Goal: Navigation & Orientation: Find specific page/section

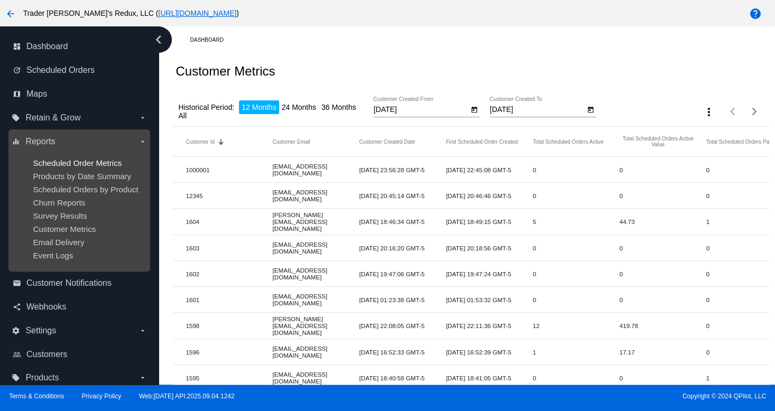
drag, startPoint x: 80, startPoint y: 175, endPoint x: 78, endPoint y: 163, distance: 12.3
click at [80, 176] on span "Products by Date Summary" at bounding box center [82, 176] width 98 height 9
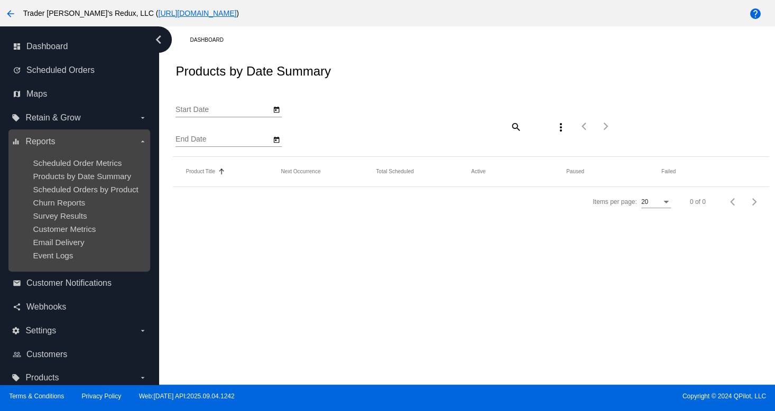
click at [78, 153] on ul "Scheduled Order Metrics Products by Date Summary Scheduled Orders by Product Ch…" at bounding box center [79, 209] width 135 height 118
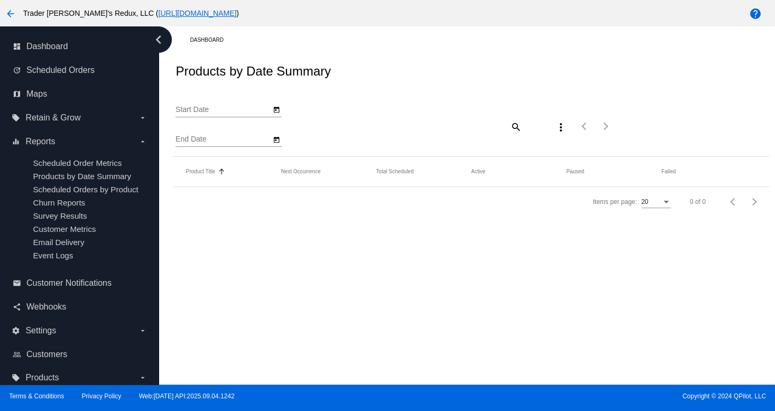
type input "[DATE]"
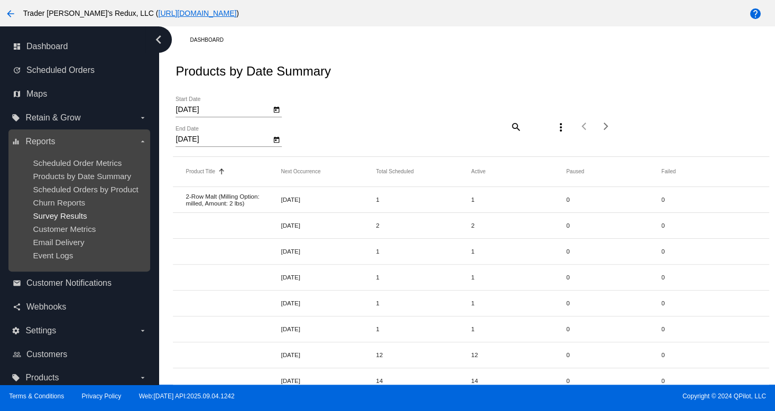
click at [45, 215] on span "Survey Results" at bounding box center [60, 215] width 54 height 9
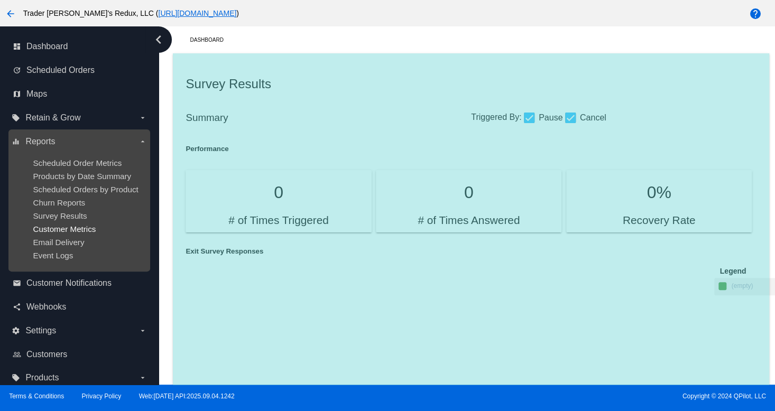
click at [78, 230] on span "Customer Metrics" at bounding box center [64, 229] width 63 height 9
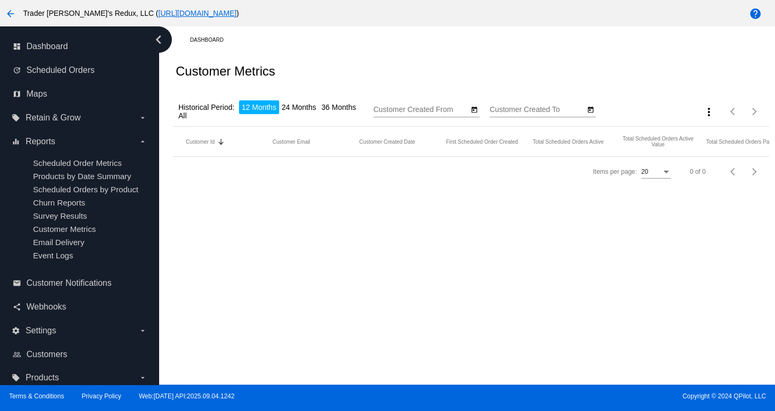
type input "[DATE]"
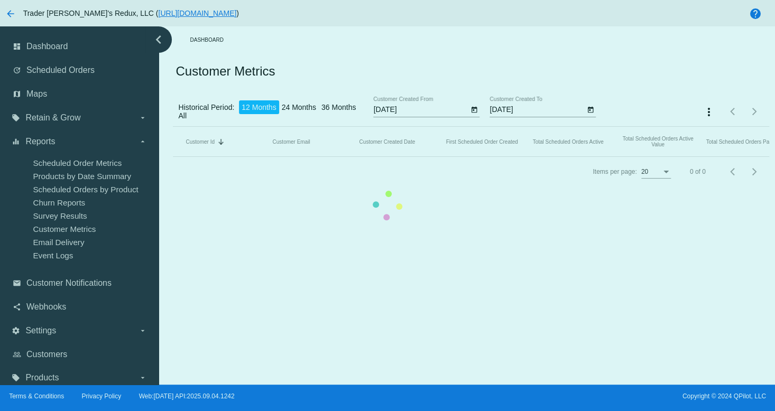
click at [514, 157] on mat-table "Customer Id Sorted by CustomerId descending Customer Email Customer Created Dat…" at bounding box center [471, 142] width 596 height 30
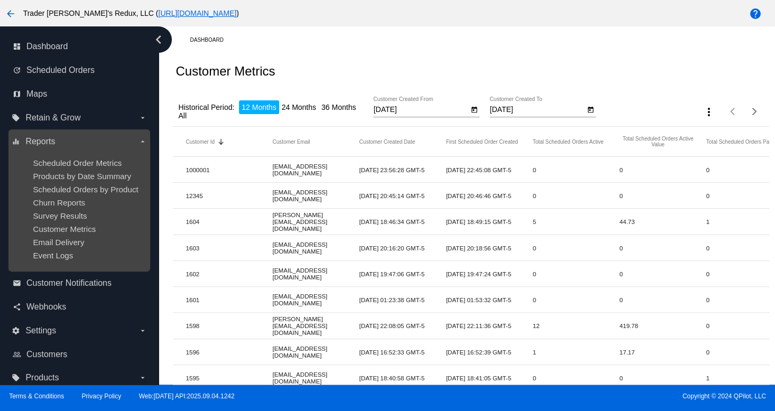
drag, startPoint x: 27, startPoint y: 212, endPoint x: 432, endPoint y: 212, distance: 405.4
click at [30, 212] on ul "Scheduled Order Metrics Products by Date Summary Scheduled Orders by Product Ch…" at bounding box center [79, 209] width 135 height 118
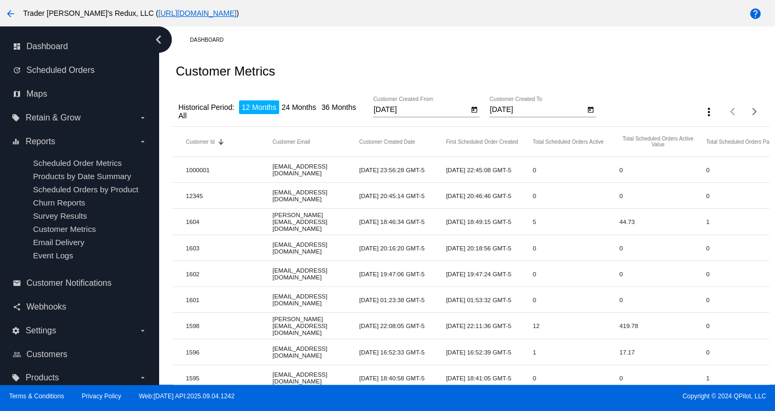
drag, startPoint x: 404, startPoint y: 55, endPoint x: 229, endPoint y: 91, distance: 178.6
click at [403, 58] on div "Customer Metrics" at bounding box center [471, 71] width 596 height 36
click at [61, 67] on span "Scheduled Orders" at bounding box center [60, 71] width 68 height 10
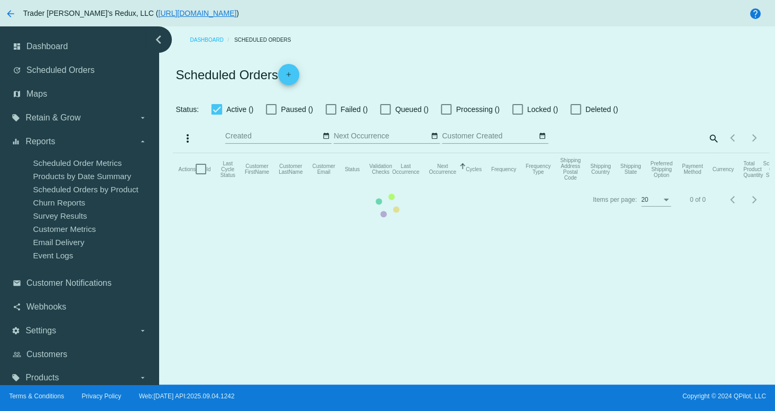
checkbox input "false"
click at [173, 153] on mat-table "Actions Id Last Cycle Status Customer FirstName Customer LastName Customer Emai…" at bounding box center [471, 169] width 596 height 32
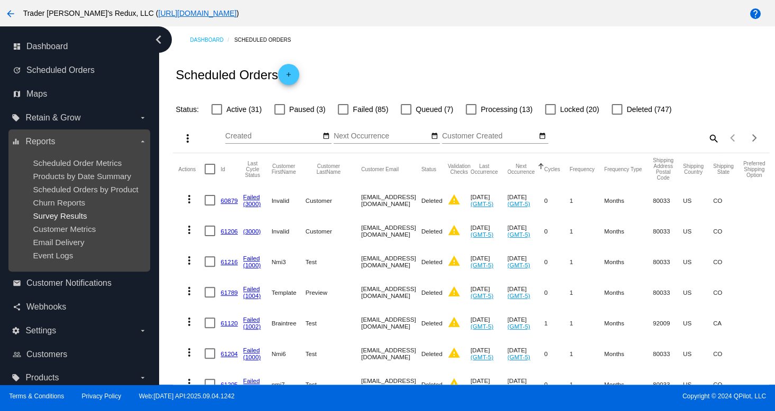
click at [50, 217] on span "Survey Results" at bounding box center [60, 215] width 54 height 9
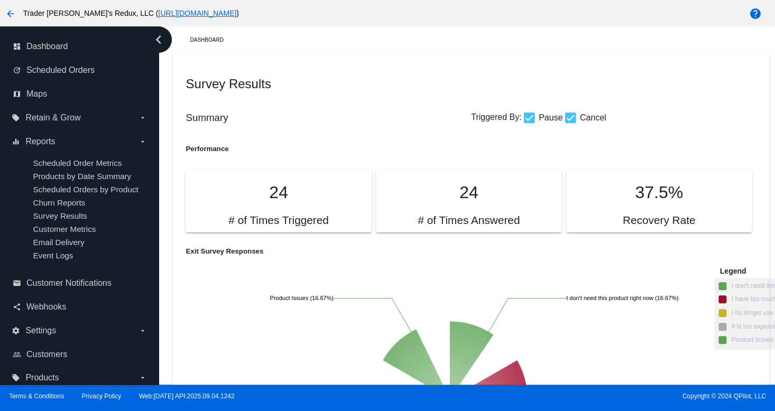
click at [351, 83] on h2 "Survey Results" at bounding box center [328, 84] width 285 height 15
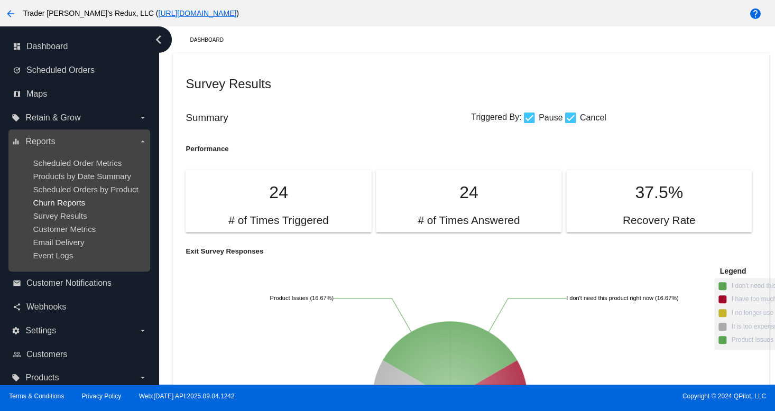
click at [53, 199] on span "Churn Reports" at bounding box center [59, 202] width 52 height 9
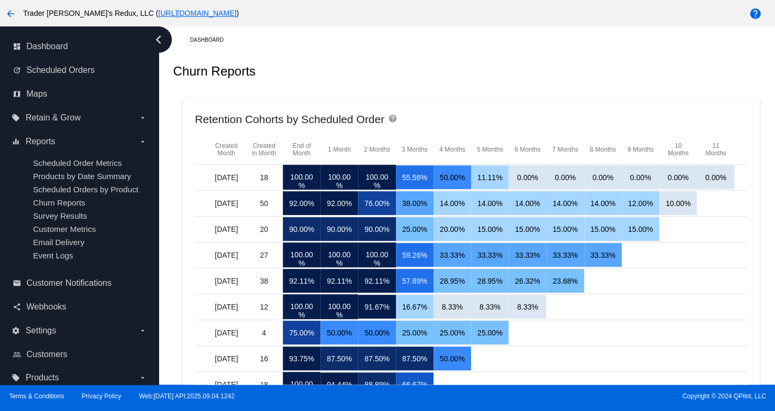
drag, startPoint x: 397, startPoint y: 86, endPoint x: 384, endPoint y: 98, distance: 18.0
click at [397, 86] on div "Churn Reports" at bounding box center [471, 71] width 596 height 36
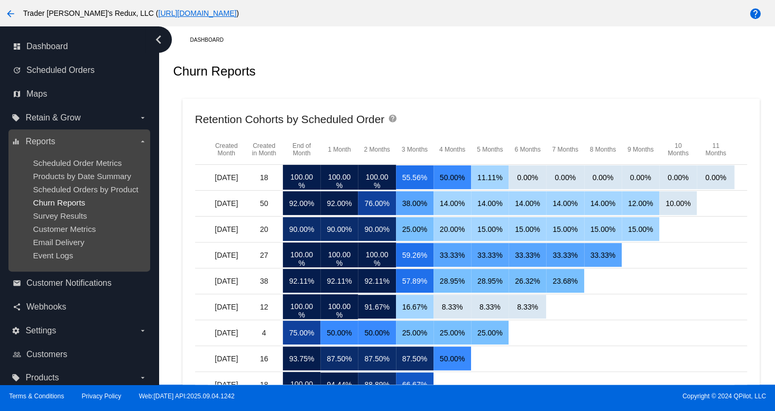
click at [41, 199] on span "Churn Reports" at bounding box center [59, 202] width 52 height 9
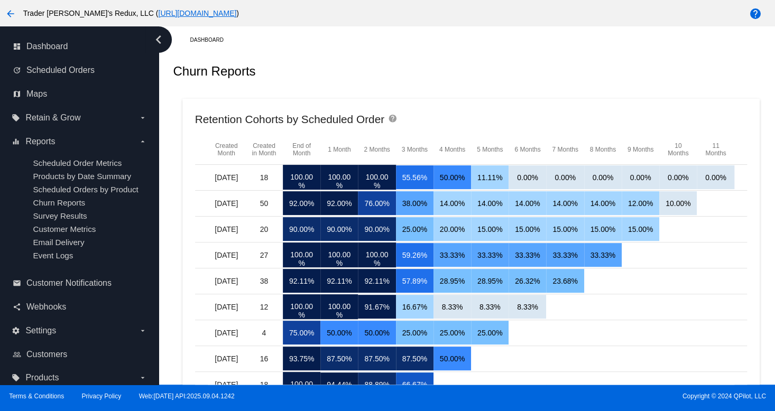
click at [225, 195] on mat-cell "[DATE]" at bounding box center [227, 203] width 38 height 24
click at [12, 339] on label "settings Settings arrow_drop_down" at bounding box center [79, 330] width 135 height 17
click at [0, 0] on input "settings Settings arrow_drop_down" at bounding box center [0, 0] width 0 height 0
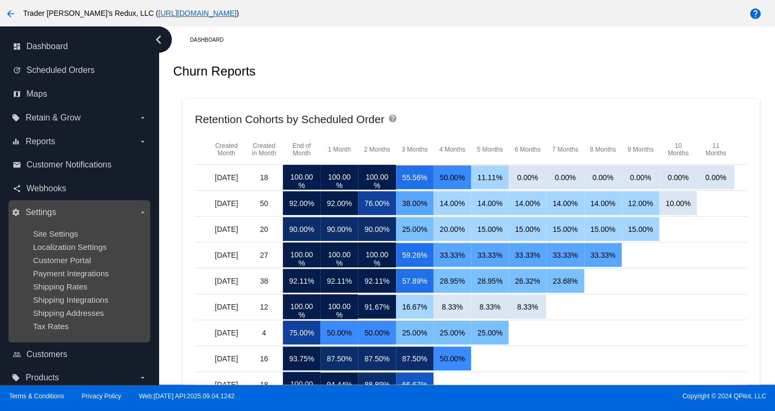
click at [70, 309] on ul "Site Settings Localization Settings Customer Portal Payment Integrations Shippi…" at bounding box center [79, 280] width 135 height 118
click at [68, 284] on span "Shipping Rates" at bounding box center [60, 286] width 54 height 9
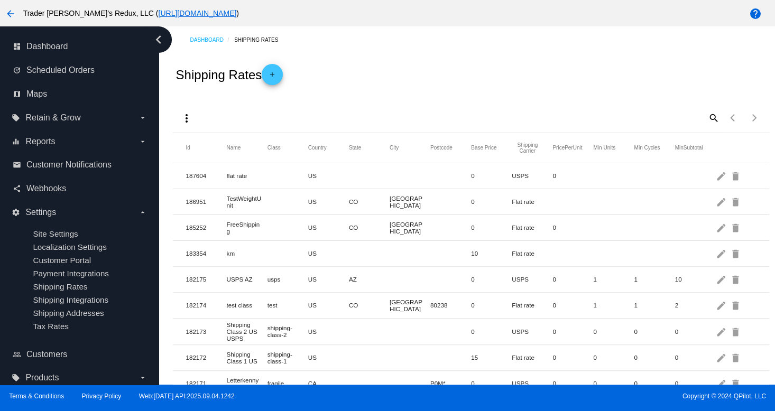
click at [555, 191] on mat-row "186951 TestWeightUnit [GEOGRAPHIC_DATA] [GEOGRAPHIC_DATA] [GEOGRAPHIC_DATA] 0 F…" at bounding box center [471, 202] width 596 height 26
click at [707, 110] on mat-icon "search" at bounding box center [713, 117] width 13 height 16
click at [582, 117] on input "Search" at bounding box center [645, 116] width 149 height 8
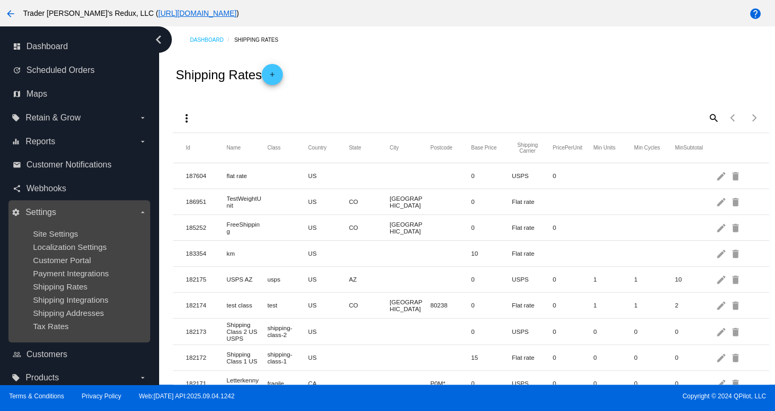
click at [78, 236] on div "Site Settings" at bounding box center [87, 233] width 109 height 9
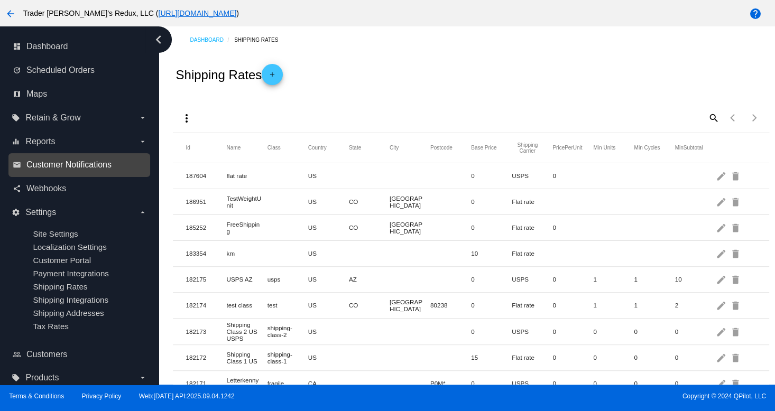
click at [40, 160] on span "Customer Notifications" at bounding box center [68, 165] width 85 height 10
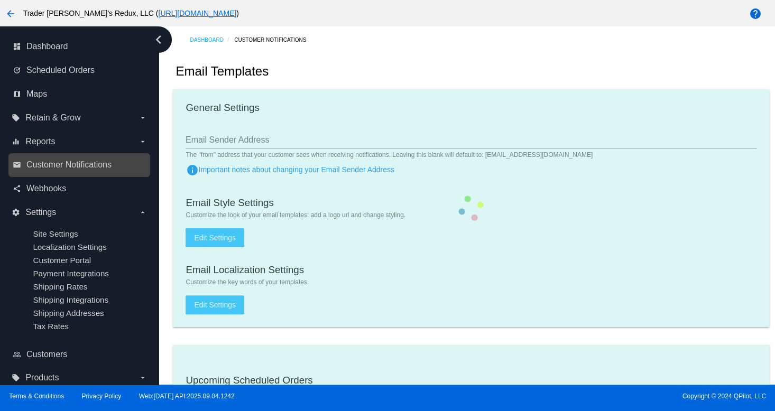
checkbox input "true"
type input "1"
checkbox input "true"
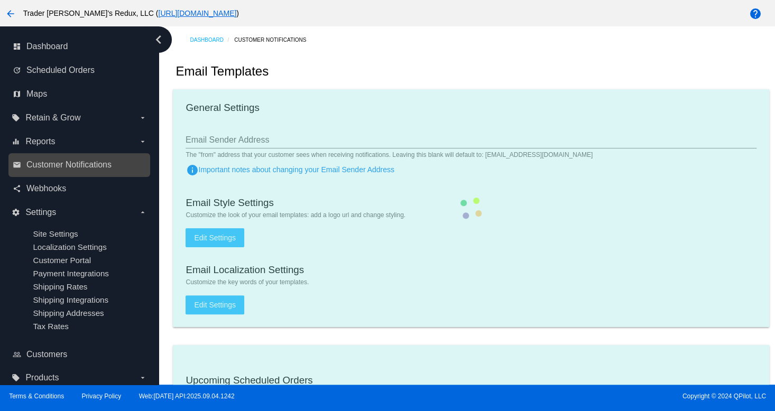
checkbox input "true"
type input "[EMAIL_ADDRESS][DOMAIN_NAME]"
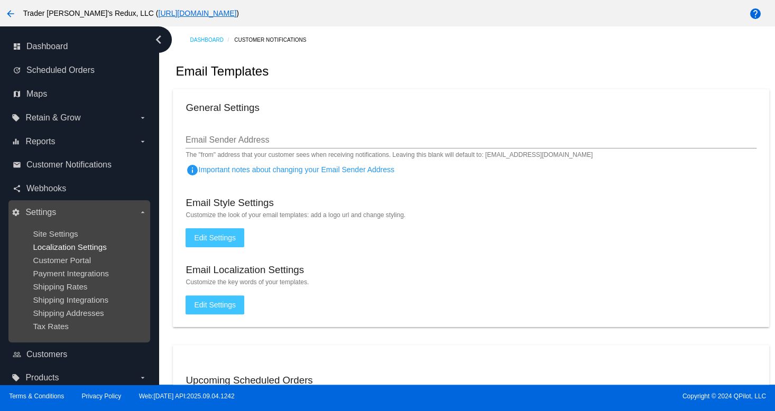
click at [64, 247] on span "Localization Settings" at bounding box center [69, 247] width 73 height 9
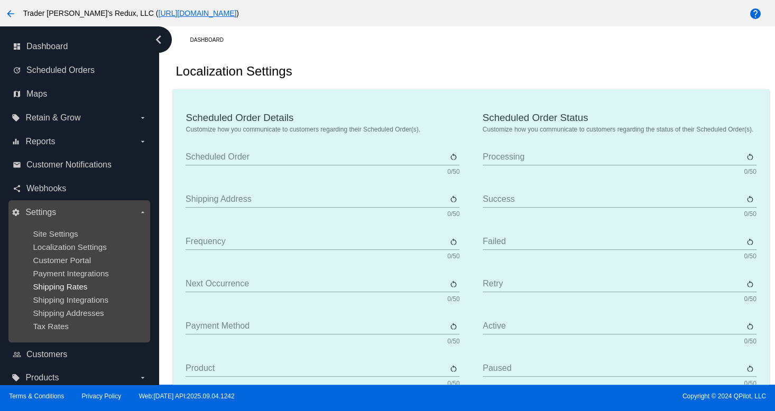
type input "Scheduled Order"
type input "Shipping address"
type input "Frequency"
type input "Next occurrence"
type input "Payment method"
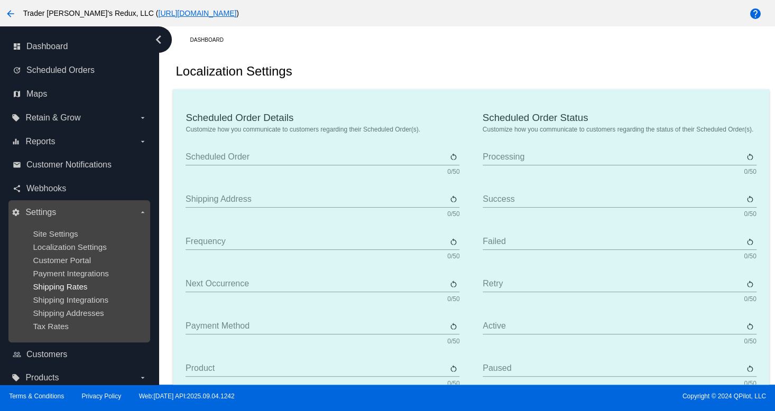
type input "Product"
type input "Quantity"
type input "Price"
type input "Out of stock"
type input "Subtotal"
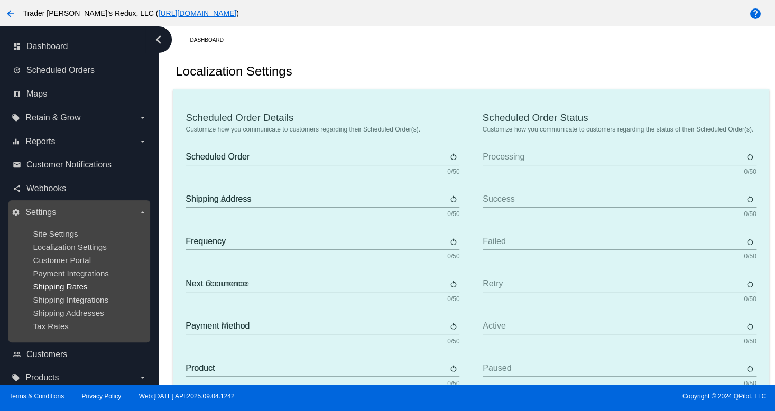
type input "Shipping"
type input "Tax"
type input "TBD"
type input "Total"
type input "No payment method"
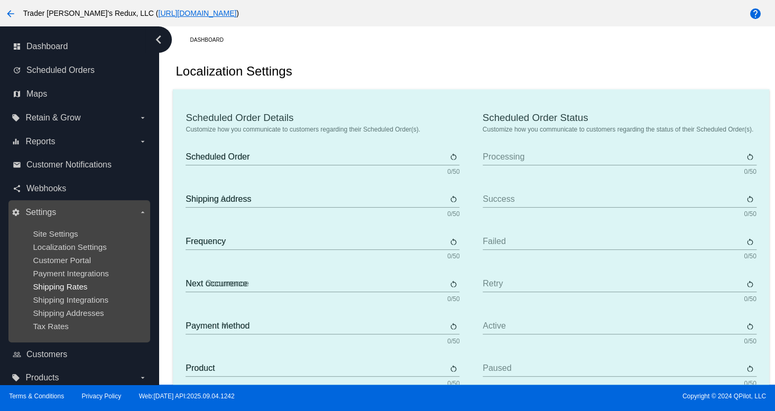
type input "Subscribe"
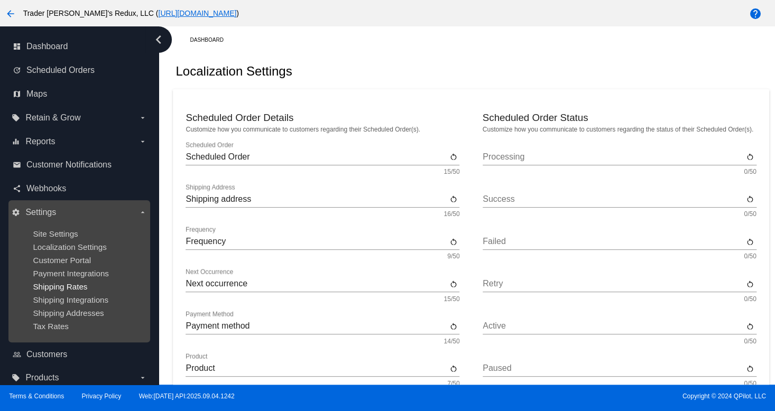
click at [78, 285] on span "Shipping Rates" at bounding box center [60, 286] width 54 height 9
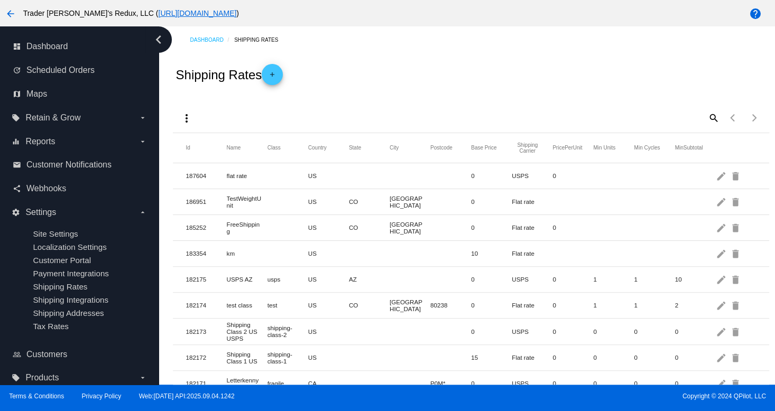
click at [72, 125] on div "dashboard Dashboard update Scheduled Orders map Maps local_offer Retain & Grow …" at bounding box center [387, 205] width 775 height 358
click at [53, 74] on span "Scheduled Orders" at bounding box center [60, 71] width 68 height 10
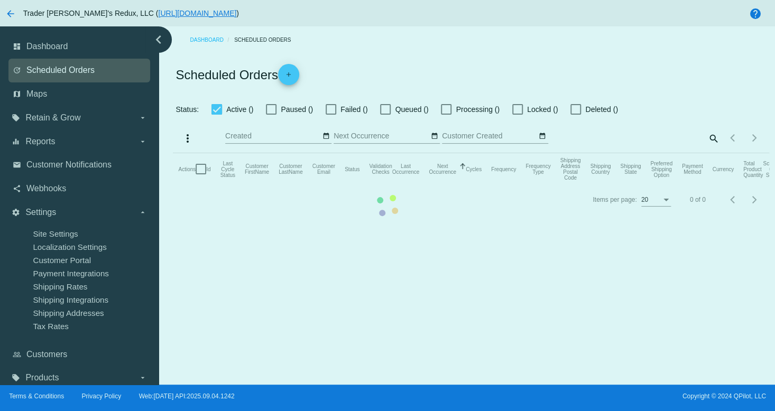
checkbox input "false"
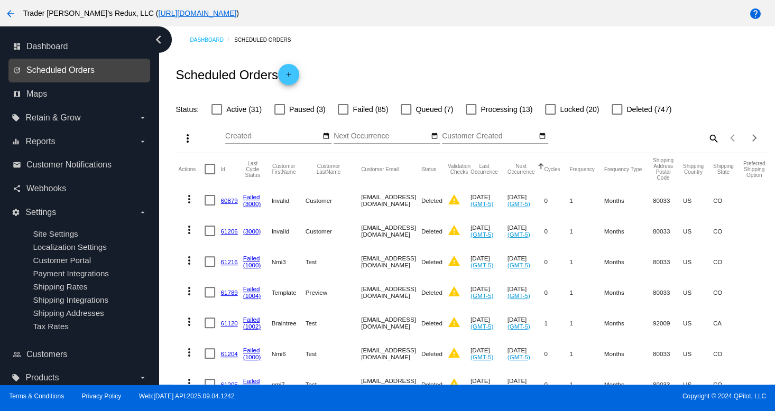
click at [55, 73] on span "Scheduled Orders" at bounding box center [60, 71] width 68 height 10
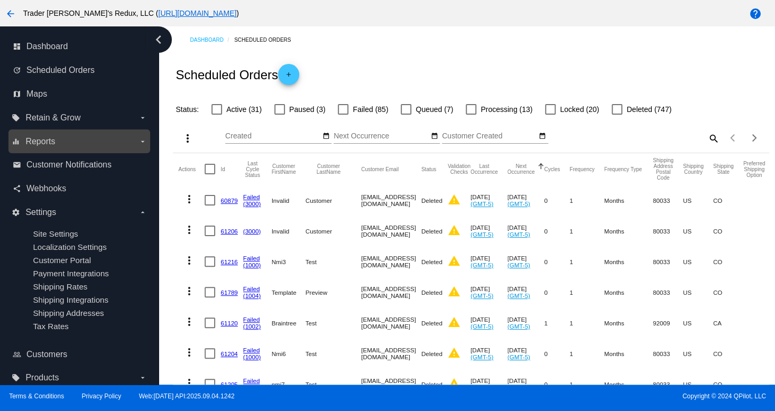
click at [99, 138] on label "equalizer Reports arrow_drop_down" at bounding box center [79, 141] width 135 height 17
click at [0, 0] on input "equalizer Reports arrow_drop_down" at bounding box center [0, 0] width 0 height 0
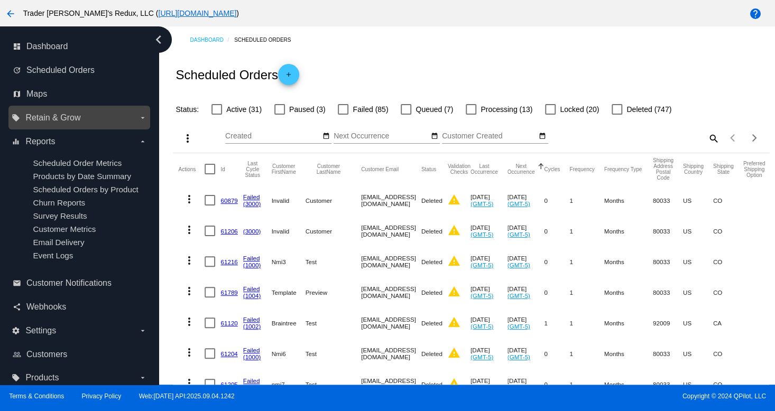
click at [50, 124] on label "local_offer Retain & Grow arrow_drop_down" at bounding box center [79, 117] width 135 height 17
click at [0, 0] on input "local_offer Retain & Grow arrow_drop_down" at bounding box center [0, 0] width 0 height 0
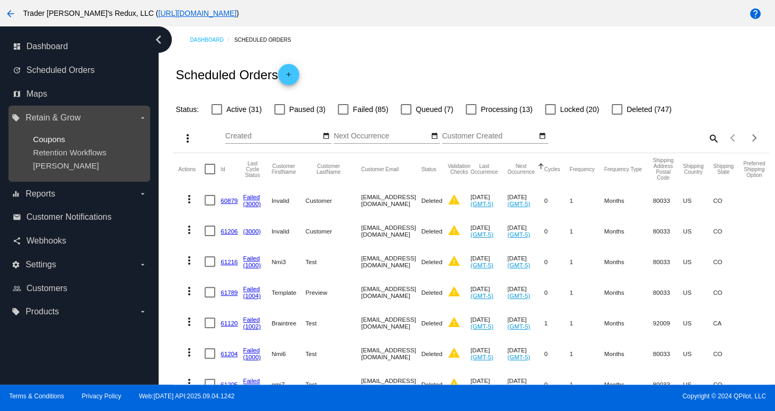
click at [60, 138] on span "Coupons" at bounding box center [49, 139] width 32 height 9
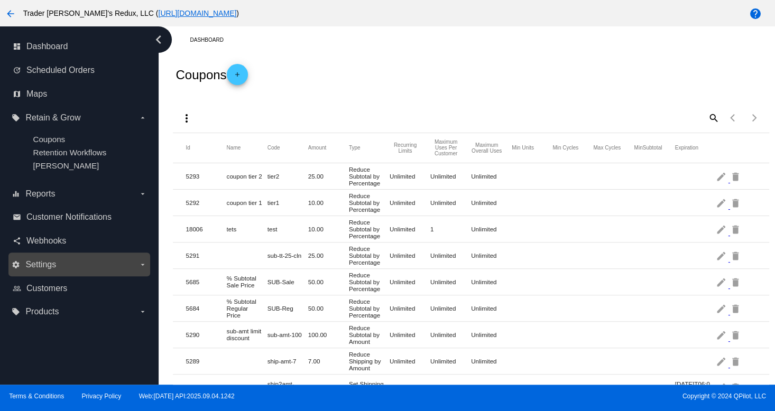
click at [73, 262] on label "settings Settings arrow_drop_down" at bounding box center [79, 264] width 135 height 17
click at [0, 0] on input "settings Settings arrow_drop_down" at bounding box center [0, 0] width 0 height 0
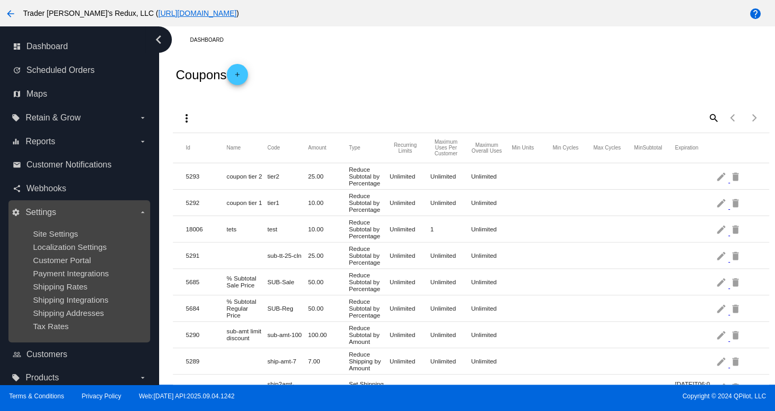
click at [51, 215] on span "Settings" at bounding box center [40, 213] width 31 height 10
click at [0, 0] on input "settings Settings arrow_drop_down" at bounding box center [0, 0] width 0 height 0
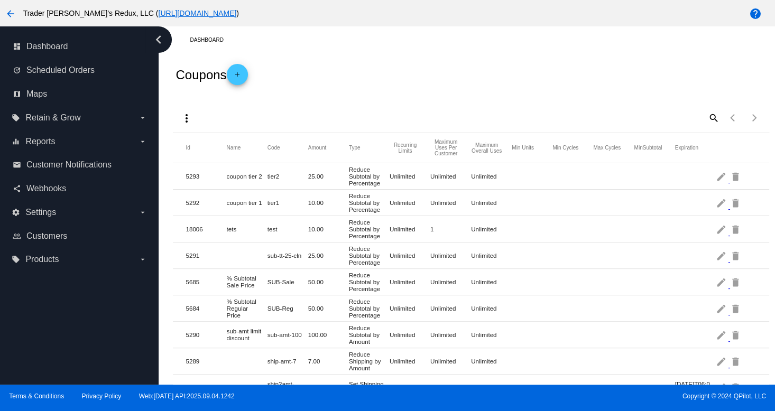
click at [319, 96] on div "more_vert search Items per page: 100 1 - 41 of 41" at bounding box center [471, 114] width 596 height 37
click at [54, 234] on span "Customers" at bounding box center [46, 236] width 41 height 10
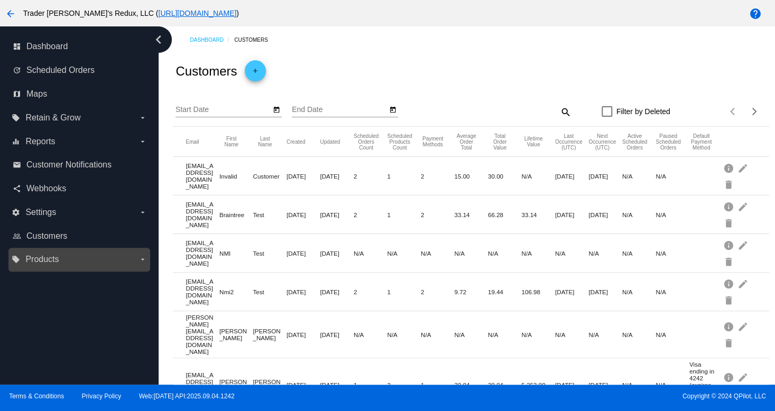
click at [107, 250] on div "local_offer Products arrow_drop_down" at bounding box center [79, 260] width 142 height 24
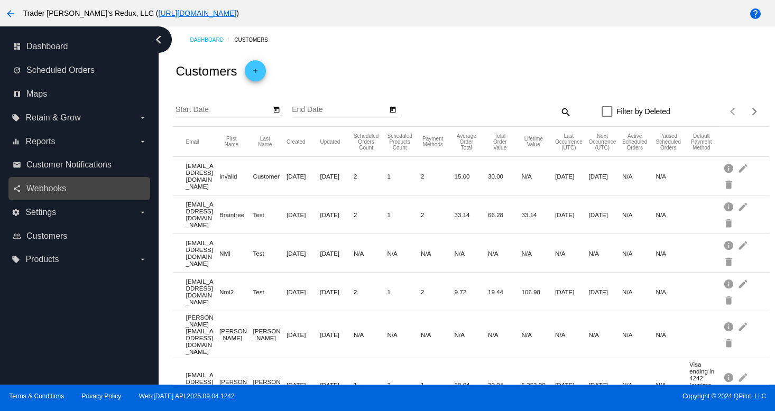
click at [85, 199] on div "share Webhooks" at bounding box center [79, 189] width 142 height 24
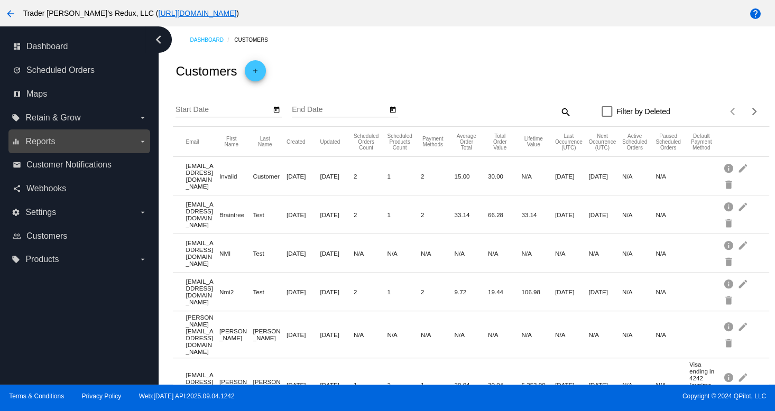
click at [73, 150] on label "equalizer Reports arrow_drop_down" at bounding box center [79, 141] width 135 height 17
click at [0, 0] on input "equalizer Reports arrow_drop_down" at bounding box center [0, 0] width 0 height 0
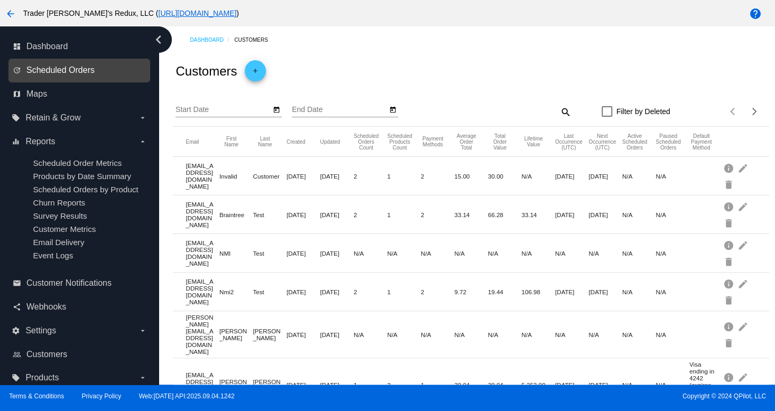
click at [90, 68] on span "Scheduled Orders" at bounding box center [60, 71] width 68 height 10
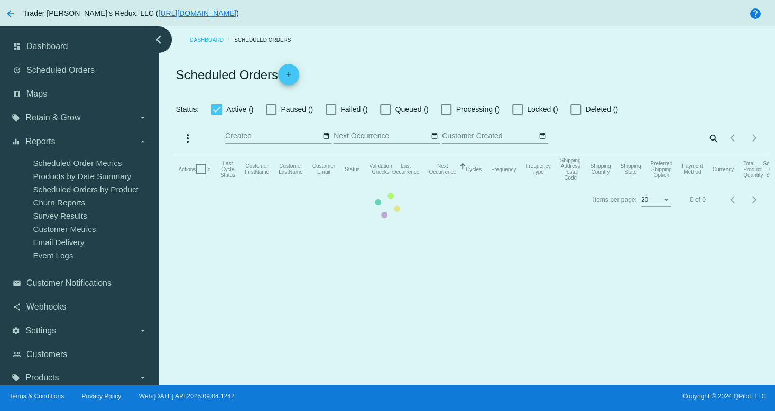
click at [173, 153] on mat-table "Actions Id Last Cycle Status Customer FirstName Customer LastName Customer Emai…" at bounding box center [471, 169] width 596 height 32
checkbox input "false"
click at [173, 185] on mat-table "Actions Id Last Cycle Status Customer FirstName Customer LastName Customer Emai…" at bounding box center [471, 169] width 596 height 32
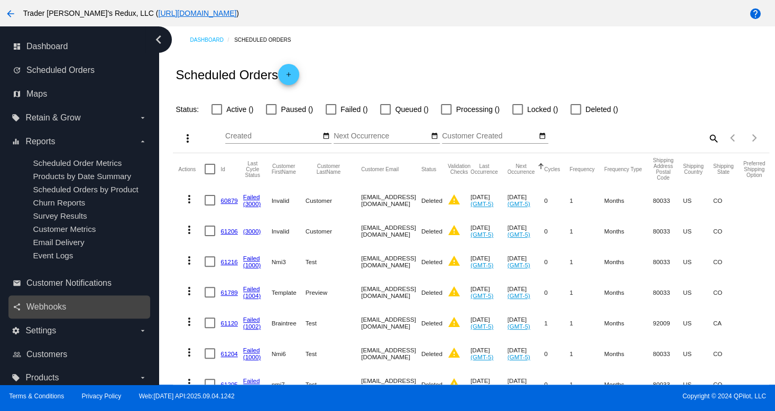
click at [68, 308] on link "share Webhooks" at bounding box center [80, 307] width 134 height 17
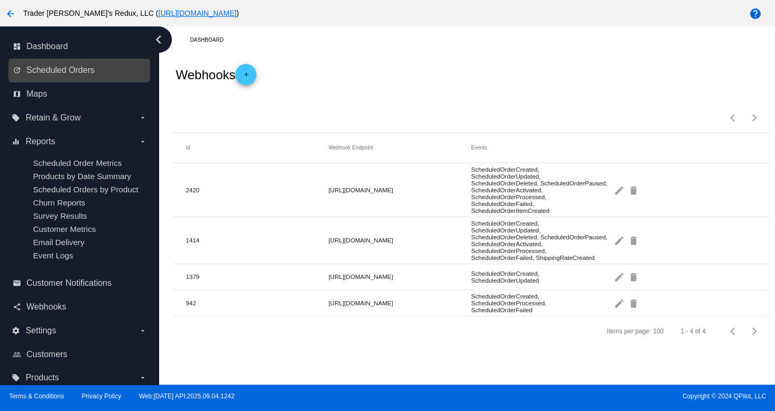
click at [73, 59] on div "update Scheduled Orders" at bounding box center [79, 71] width 142 height 24
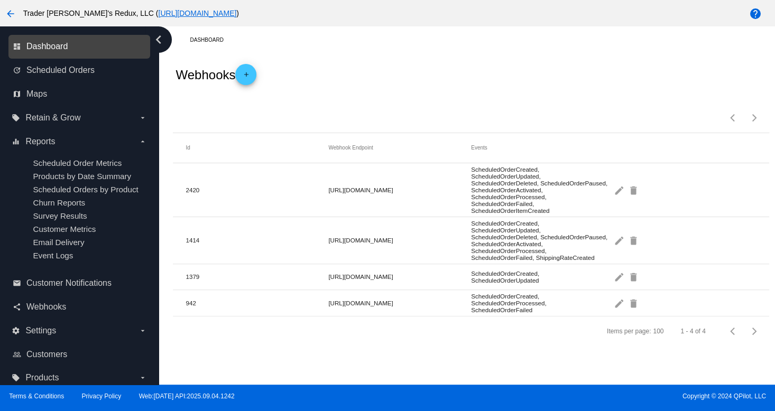
click at [63, 51] on span "Dashboard" at bounding box center [46, 47] width 41 height 10
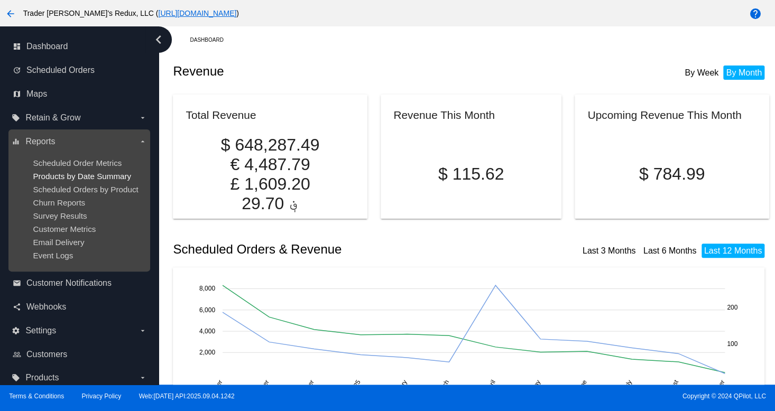
click at [51, 174] on span "Products by Date Summary" at bounding box center [82, 176] width 98 height 9
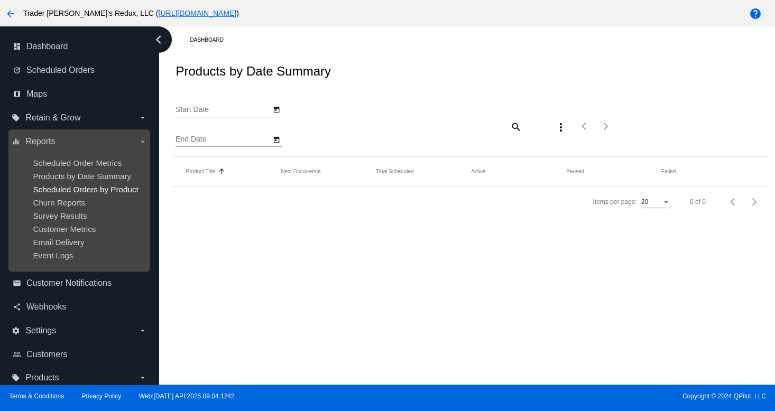
type input "[DATE]"
click at [57, 190] on div "dashboard Dashboard update Scheduled Orders map Maps local_offer Retain & Grow …" at bounding box center [387, 205] width 775 height 358
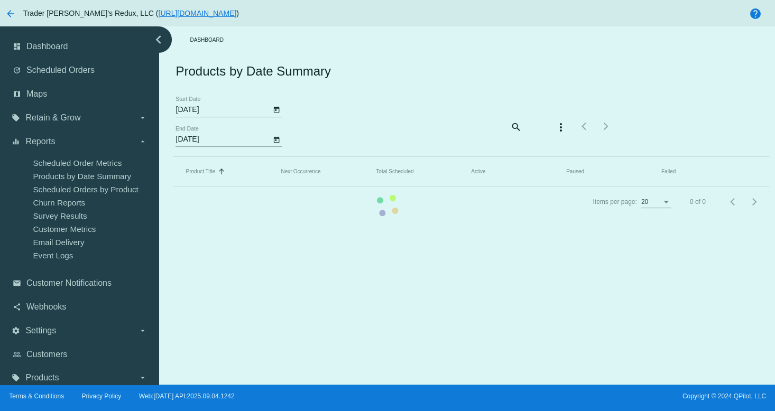
click at [173, 187] on mat-table "Product Title Sorted by Title ascending Next Occurrence Total Scheduled Active …" at bounding box center [471, 172] width 596 height 30
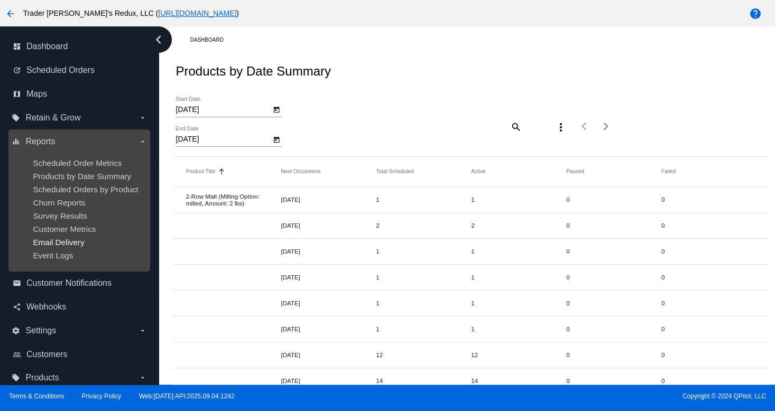
click at [36, 239] on div "dashboard Dashboard update Scheduled Orders map Maps local_offer Retain & Grow …" at bounding box center [387, 205] width 775 height 358
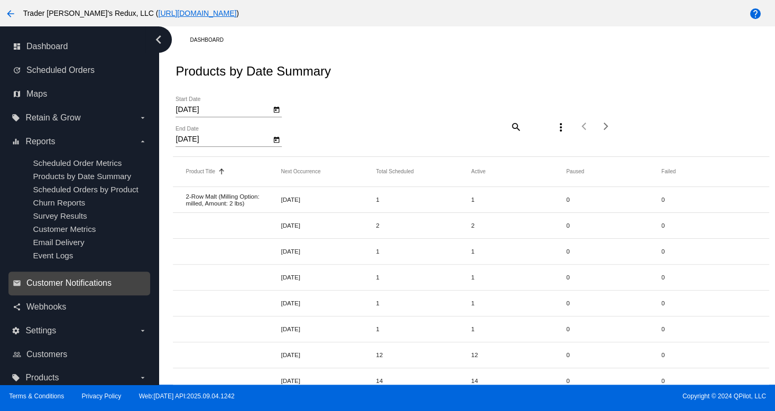
click at [73, 288] on span "Customer Notifications" at bounding box center [68, 284] width 85 height 10
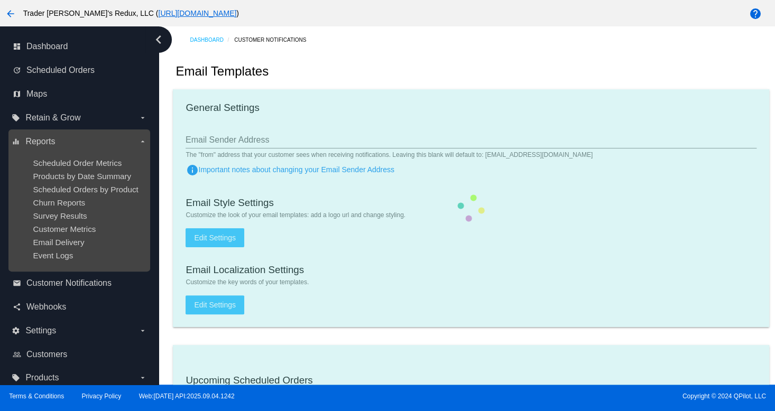
checkbox input "true"
type input "1"
checkbox input "true"
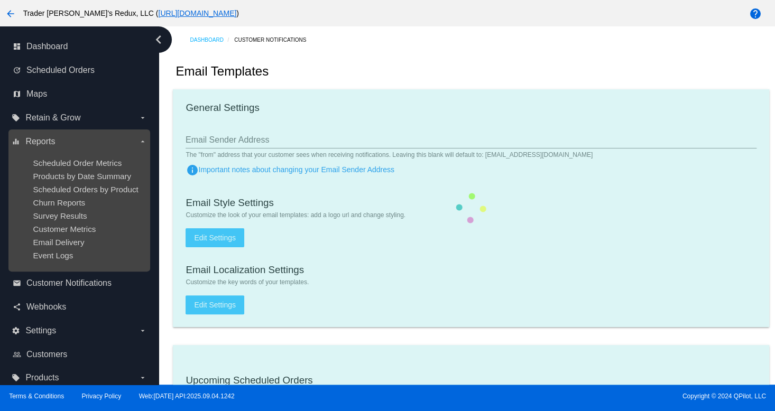
checkbox input "true"
type input "[EMAIL_ADDRESS][DOMAIN_NAME]"
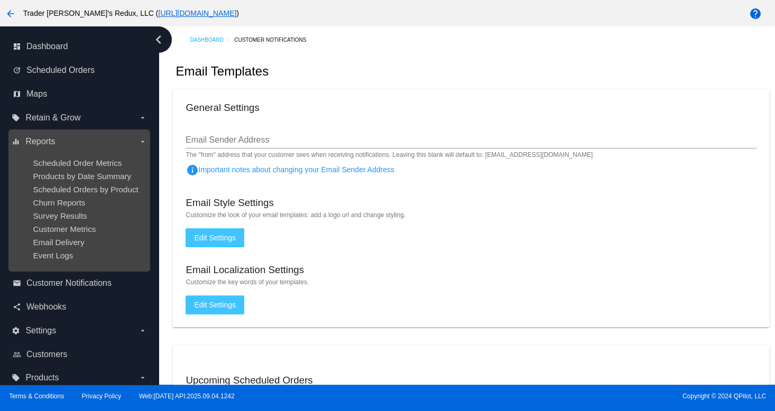
click at [62, 182] on ul "Scheduled Order Metrics Products by Date Summary Scheduled Orders by Product Ch…" at bounding box center [79, 209] width 135 height 118
click at [56, 210] on ul "Scheduled Order Metrics Products by Date Summary Scheduled Orders by Product Ch…" at bounding box center [79, 209] width 135 height 118
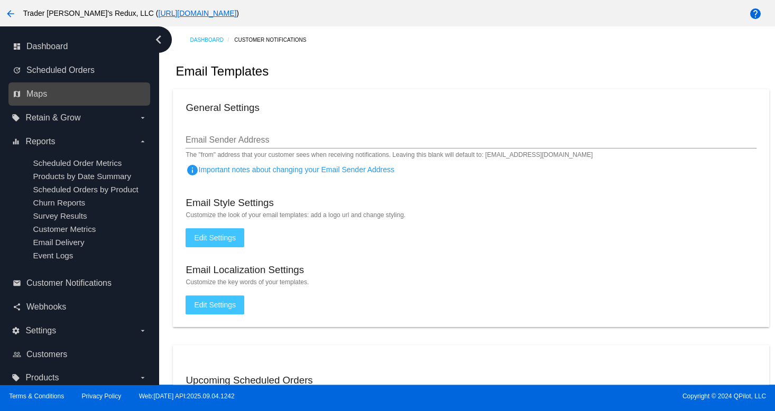
click at [48, 92] on link "map Maps" at bounding box center [80, 94] width 134 height 17
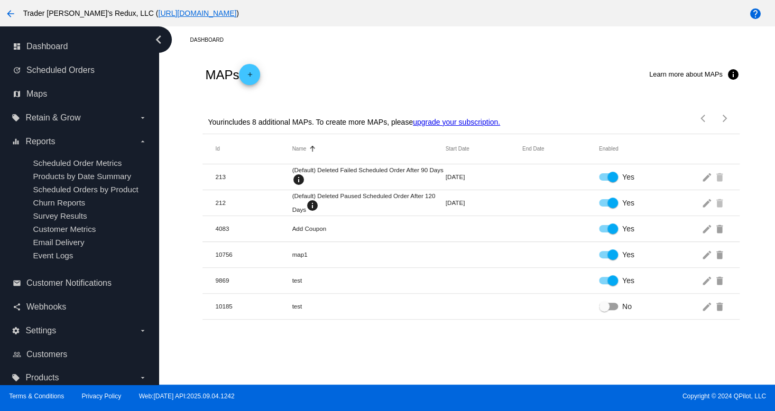
click at [317, 245] on mat-row "10756 map1 Yes edit delete" at bounding box center [470, 255] width 536 height 26
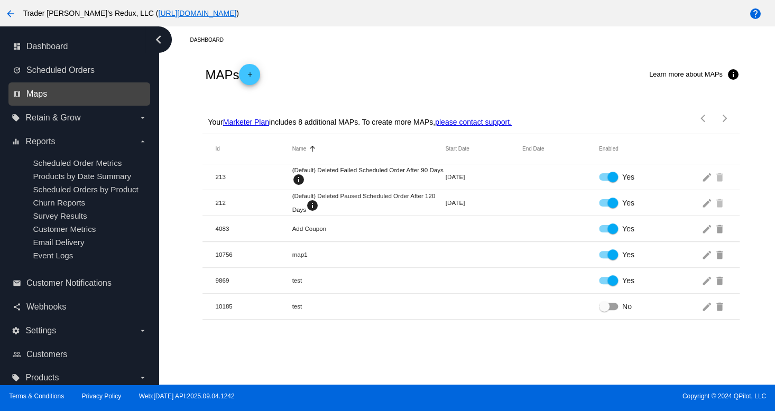
click at [40, 92] on span "Maps" at bounding box center [36, 94] width 21 height 10
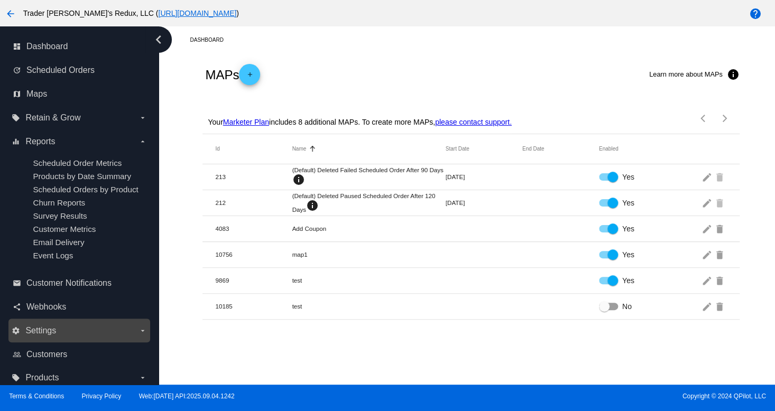
click at [50, 342] on div "settings Settings arrow_drop_down" at bounding box center [79, 331] width 142 height 24
click at [77, 331] on label "settings Settings arrow_drop_down" at bounding box center [79, 330] width 135 height 17
click at [0, 0] on input "settings Settings arrow_drop_down" at bounding box center [0, 0] width 0 height 0
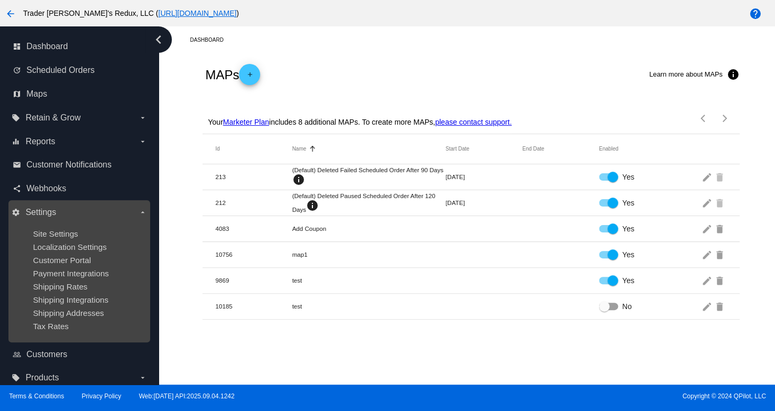
click at [77, 294] on ul "Site Settings Localization Settings Customer Portal Payment Integrations Shippi…" at bounding box center [79, 280] width 135 height 118
click at [79, 285] on span "Shipping Rates" at bounding box center [60, 286] width 54 height 9
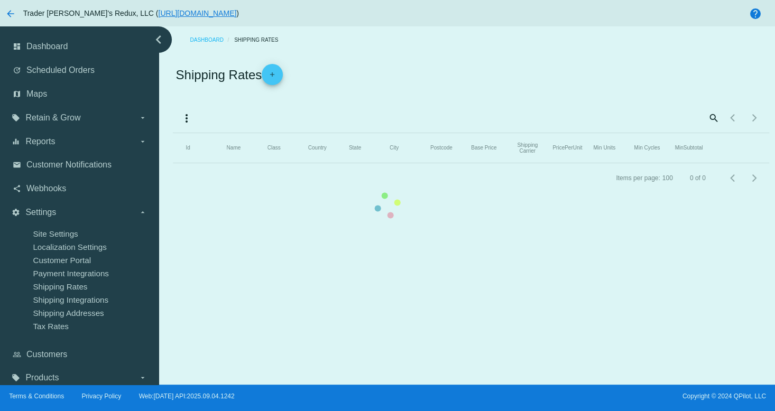
click at [173, 163] on mat-table "Id Name Class Country State City Postcode Base Price Shipping Carrier PricePerU…" at bounding box center [471, 148] width 596 height 30
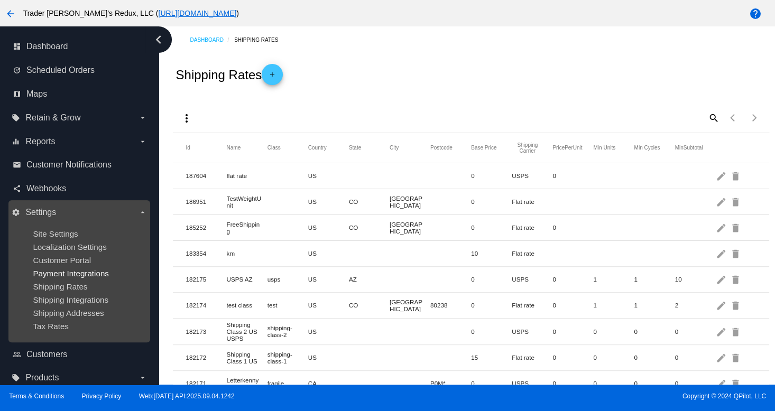
click at [74, 271] on span "Payment Integrations" at bounding box center [71, 273] width 76 height 9
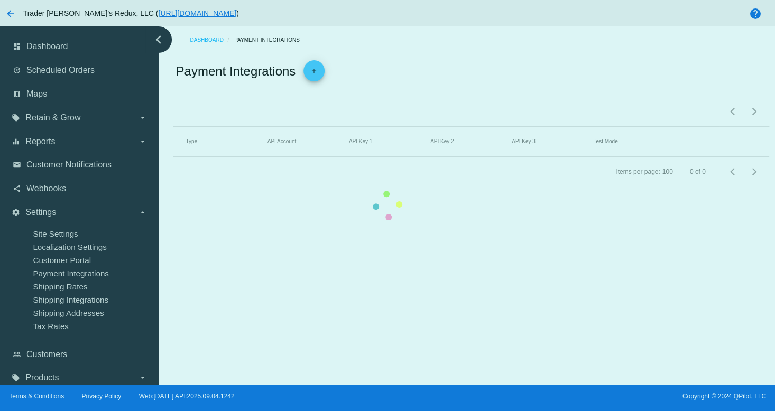
click at [173, 157] on mat-table "Type API Account API Key 1 API Key 2 API Key 3 Test Mode" at bounding box center [471, 142] width 596 height 30
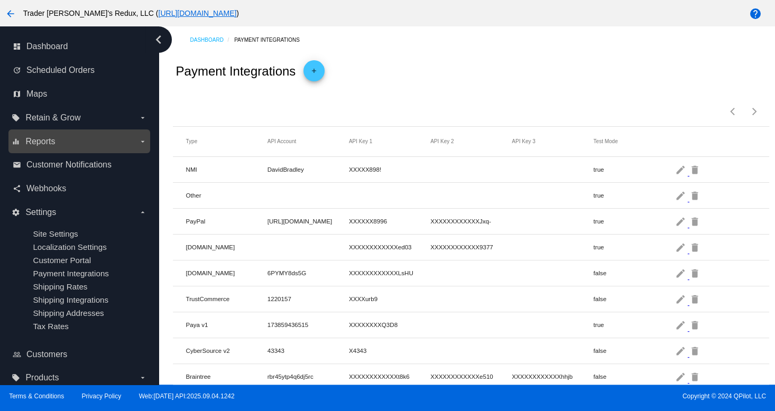
click at [88, 152] on nav "dashboard Dashboard update Scheduled Orders map Maps local_offer Retain & Grow …" at bounding box center [79, 212] width 159 height 372
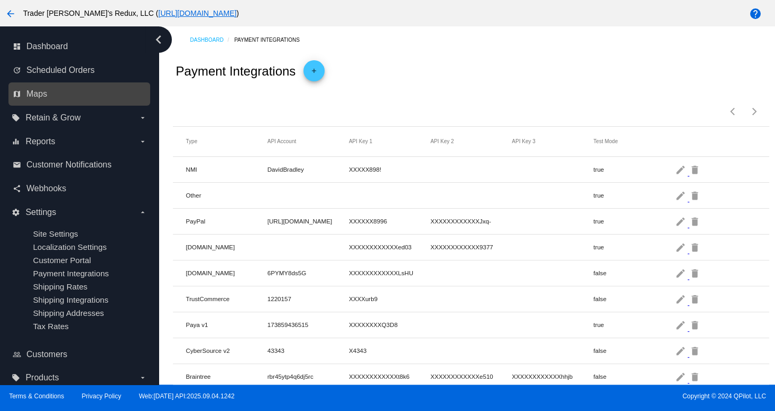
click at [91, 104] on div "map Maps" at bounding box center [79, 94] width 142 height 24
click at [82, 88] on link "map Maps" at bounding box center [80, 94] width 134 height 17
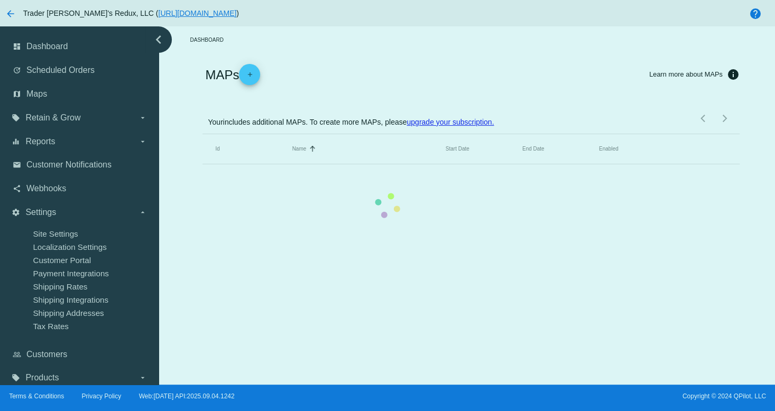
drag, startPoint x: 82, startPoint y: 88, endPoint x: 89, endPoint y: 79, distance: 11.3
click at [202, 134] on mat-table "Id Name Sorted by Name ascending Start Date End Date Enabled" at bounding box center [470, 149] width 536 height 30
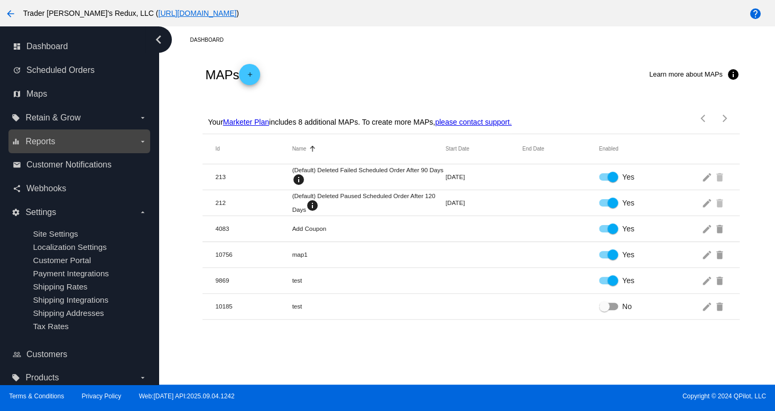
click at [72, 152] on div "equalizer Reports arrow_drop_down" at bounding box center [79, 141] width 142 height 24
click at [47, 142] on span "Reports" at bounding box center [40, 142] width 30 height 10
click at [0, 0] on input "equalizer Reports arrow_drop_down" at bounding box center [0, 0] width 0 height 0
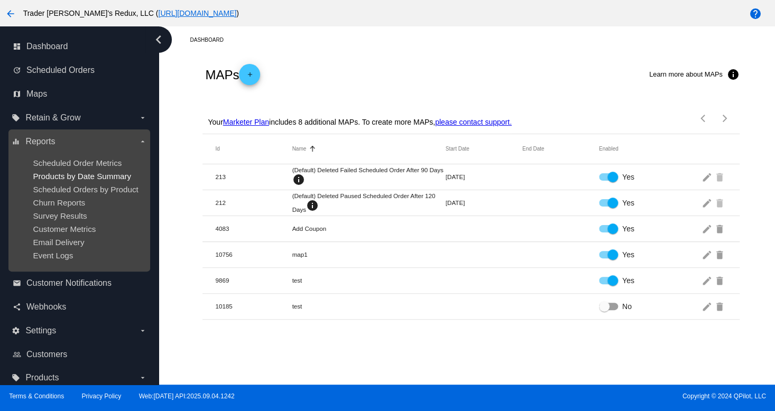
click at [48, 172] on span "Products by Date Summary" at bounding box center [82, 176] width 98 height 9
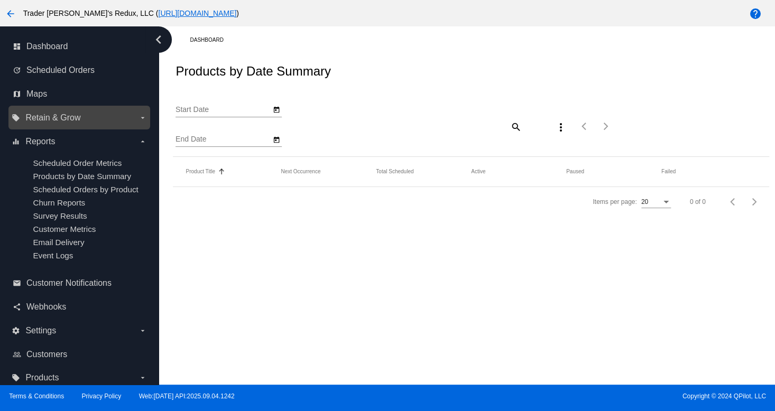
type input "[DATE]"
click at [53, 121] on div "dashboard Dashboard update Scheduled Orders map Maps local_offer Retain & Grow …" at bounding box center [387, 205] width 775 height 358
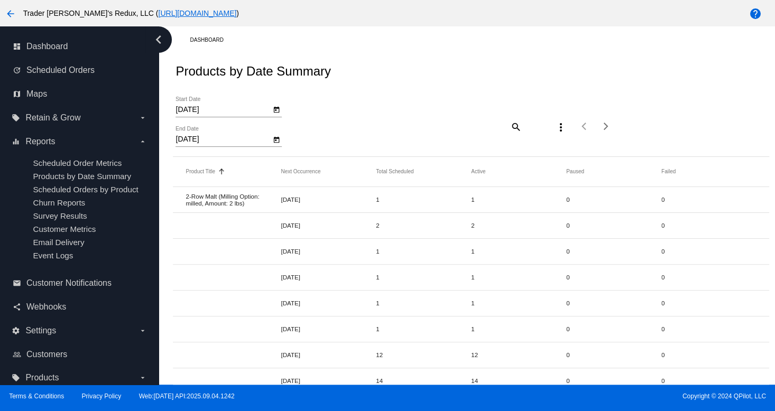
click at [17, 125] on label "local_offer Retain & Grow arrow_drop_down" at bounding box center [79, 117] width 135 height 17
click at [0, 0] on input "local_offer Retain & Grow arrow_drop_down" at bounding box center [0, 0] width 0 height 0
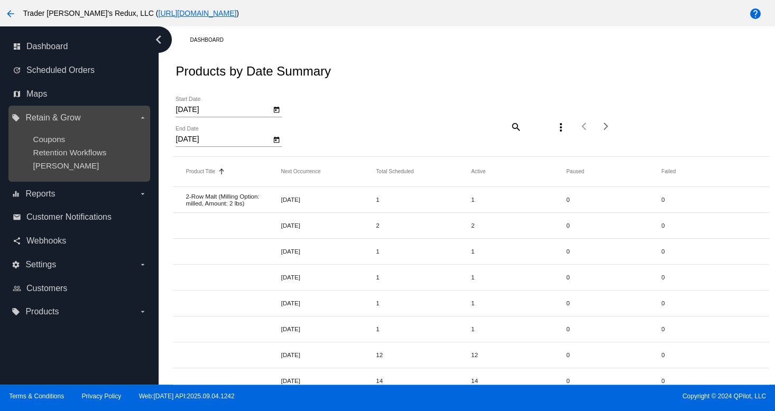
click at [36, 144] on ul "Coupons Retention Workflows [PERSON_NAME]" at bounding box center [79, 152] width 135 height 52
click at [41, 143] on span "Coupons" at bounding box center [49, 139] width 32 height 9
